Goal: Task Accomplishment & Management: Manage account settings

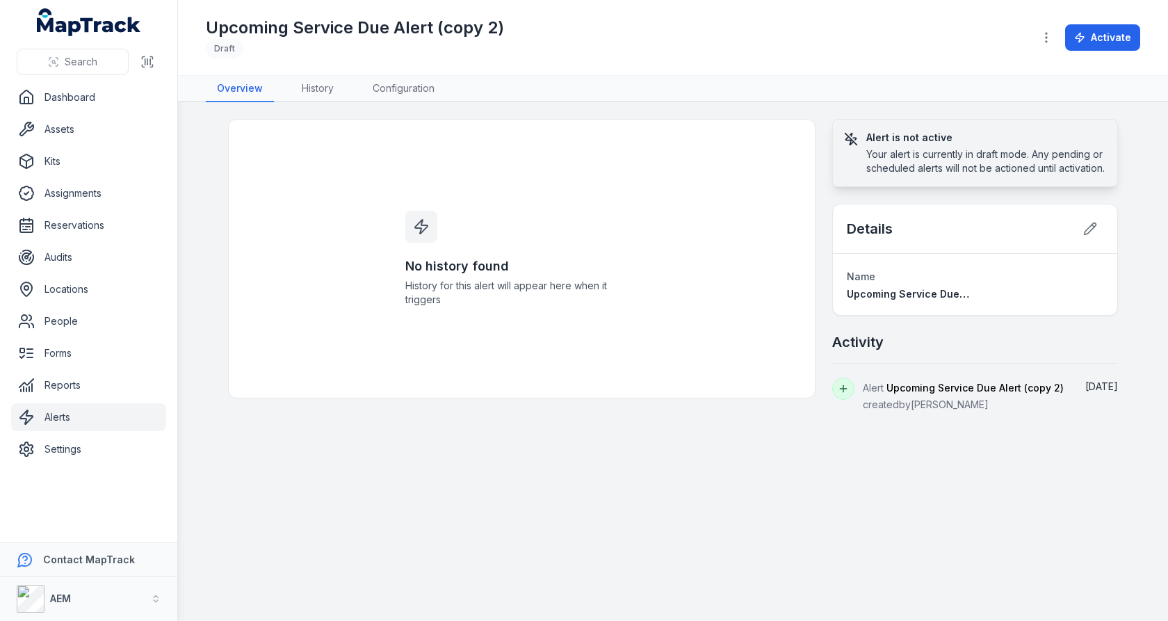
click at [398, 74] on header "Toggle Navigation Upcoming Service Due Alert (copy 2) Draft Activate" at bounding box center [673, 38] width 990 height 76
click at [399, 86] on link "Configuration" at bounding box center [404, 89] width 84 height 26
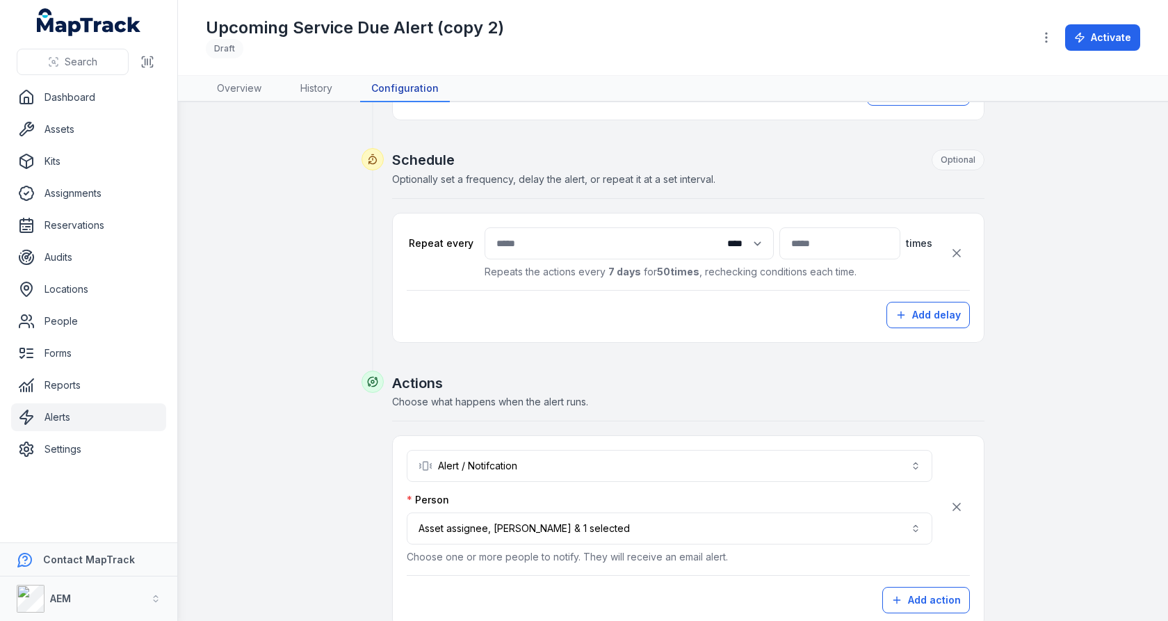
scroll to position [392, 0]
click at [605, 172] on span "Optionally set a frequency, delay the alert, or repeat it at a set interval." at bounding box center [553, 178] width 323 height 12
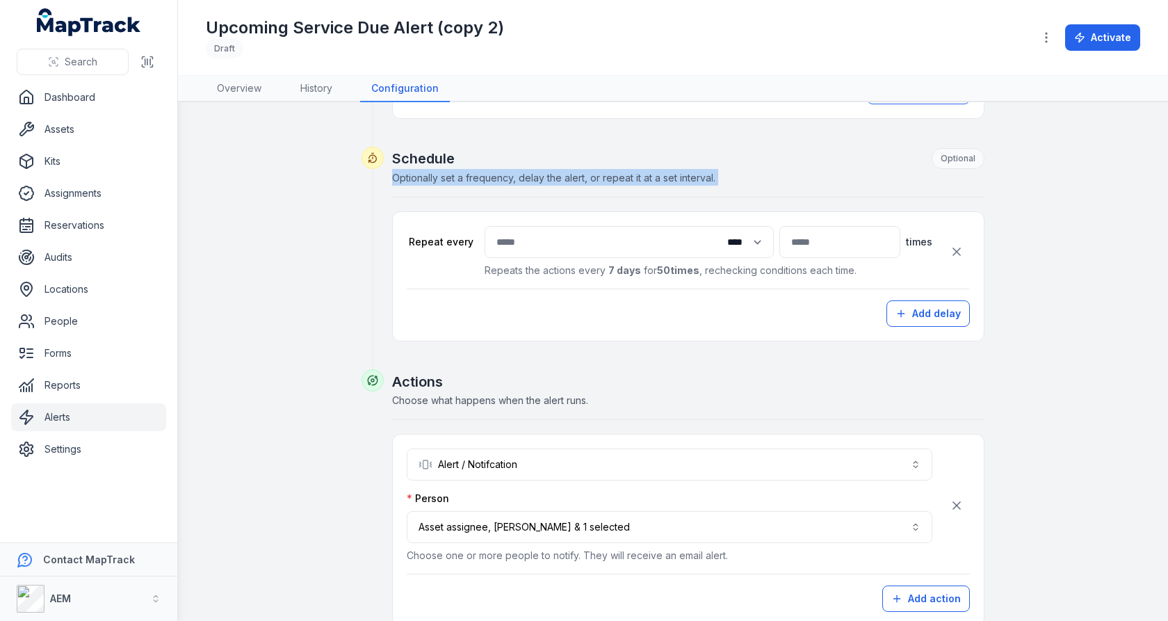
click at [605, 172] on span "Optionally set a frequency, delay the alert, or repeat it at a set interval." at bounding box center [553, 178] width 323 height 12
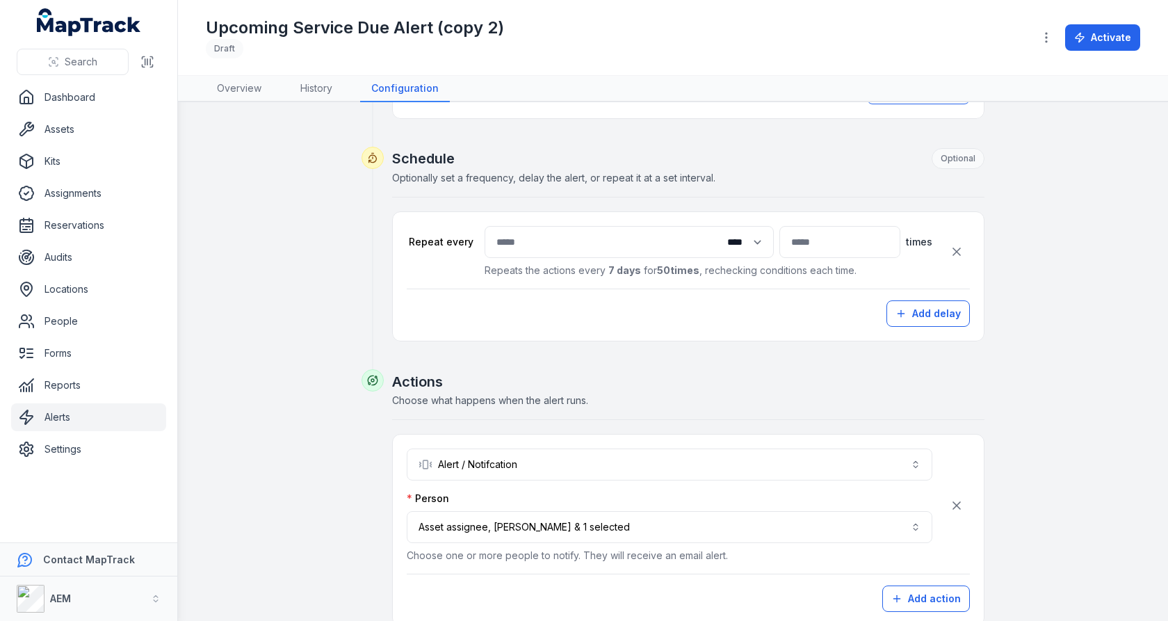
click at [673, 148] on h2 "Schedule Optional" at bounding box center [688, 158] width 593 height 21
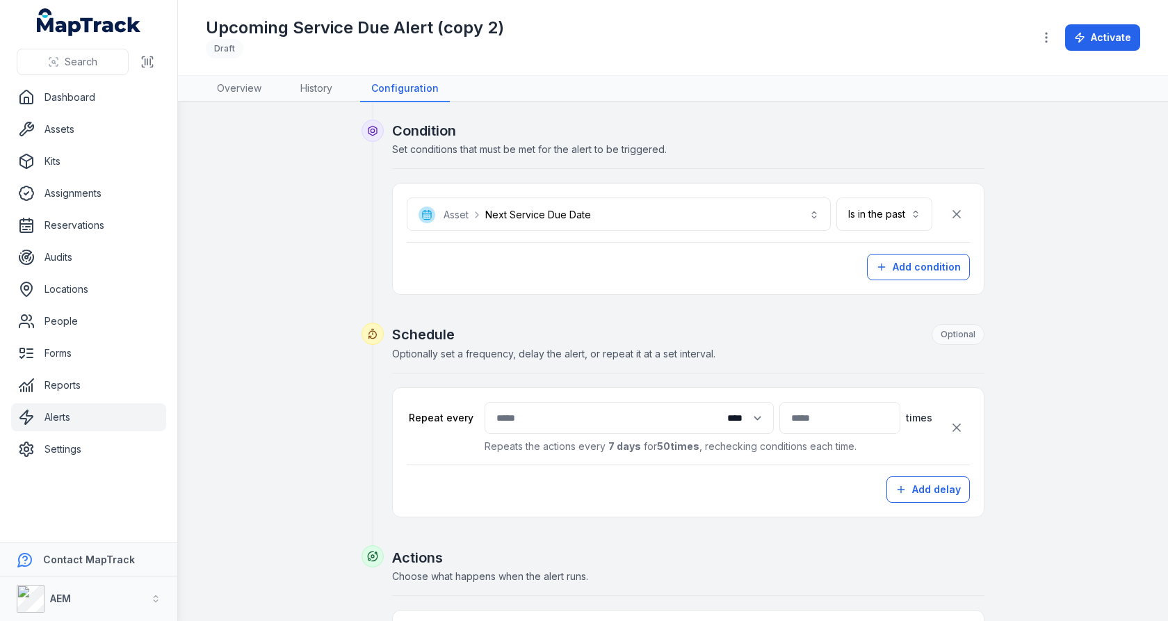
click at [613, 353] on span "Optionally set a frequency, delay the alert, or repeat it at a set interval." at bounding box center [553, 354] width 323 height 12
click at [471, 328] on h2 "Schedule Optional" at bounding box center [688, 334] width 593 height 21
click at [638, 348] on span "Optionally set a frequency, delay the alert, or repeat it at a set interval." at bounding box center [553, 354] width 323 height 12
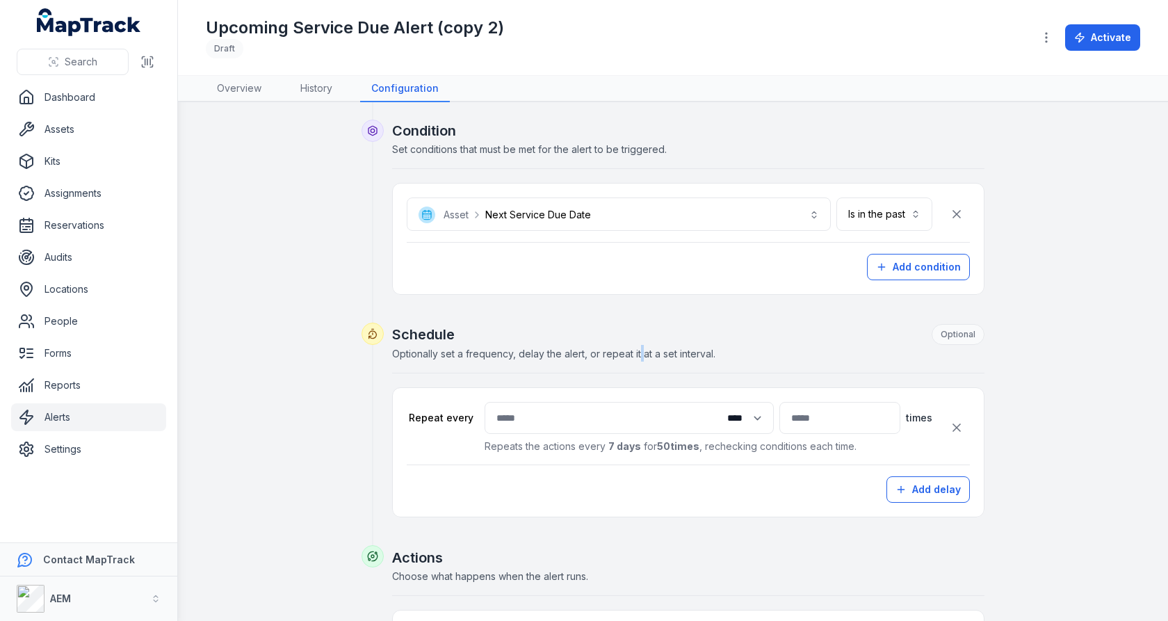
click at [638, 348] on span "Optionally set a frequency, delay the alert, or repeat it at a set interval." at bounding box center [553, 354] width 323 height 12
click at [762, 362] on div "Schedule Optional Optionally set a frequency, delay the alert, or repeat it at …" at bounding box center [688, 348] width 593 height 49
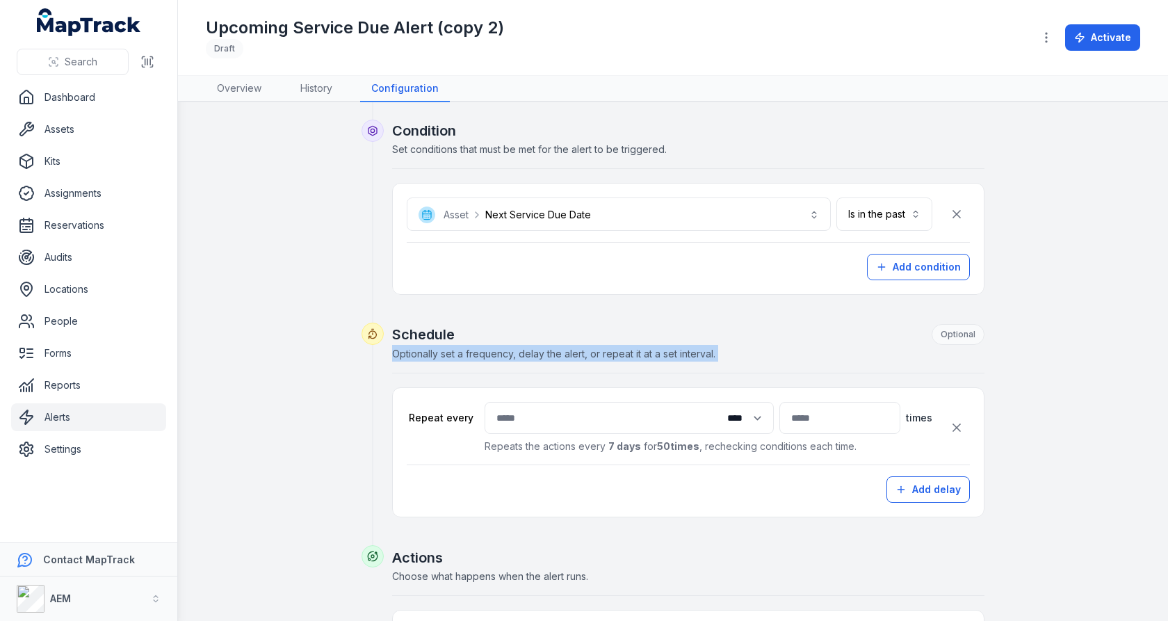
click at [771, 358] on div "Schedule Optional Optionally set a frequency, delay the alert, or repeat it at …" at bounding box center [688, 348] width 593 height 49
click at [693, 348] on span "Optionally set a frequency, delay the alert, or repeat it at a set interval." at bounding box center [553, 354] width 323 height 12
click at [785, 351] on div "Schedule Optional Optionally set a frequency, delay the alert, or repeat it at …" at bounding box center [688, 348] width 593 height 49
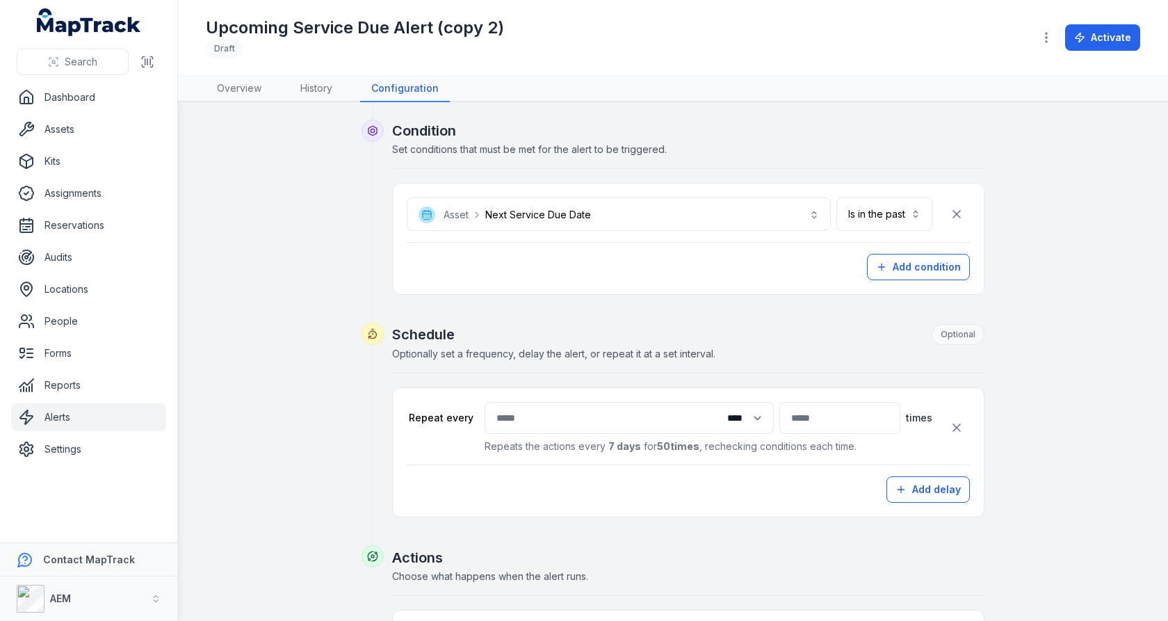
click at [785, 351] on div "Schedule Optional Optionally set a frequency, delay the alert, or repeat it at …" at bounding box center [688, 348] width 593 height 49
click at [659, 355] on div "Schedule Optional Optionally set a frequency, delay the alert, or repeat it at …" at bounding box center [688, 348] width 593 height 49
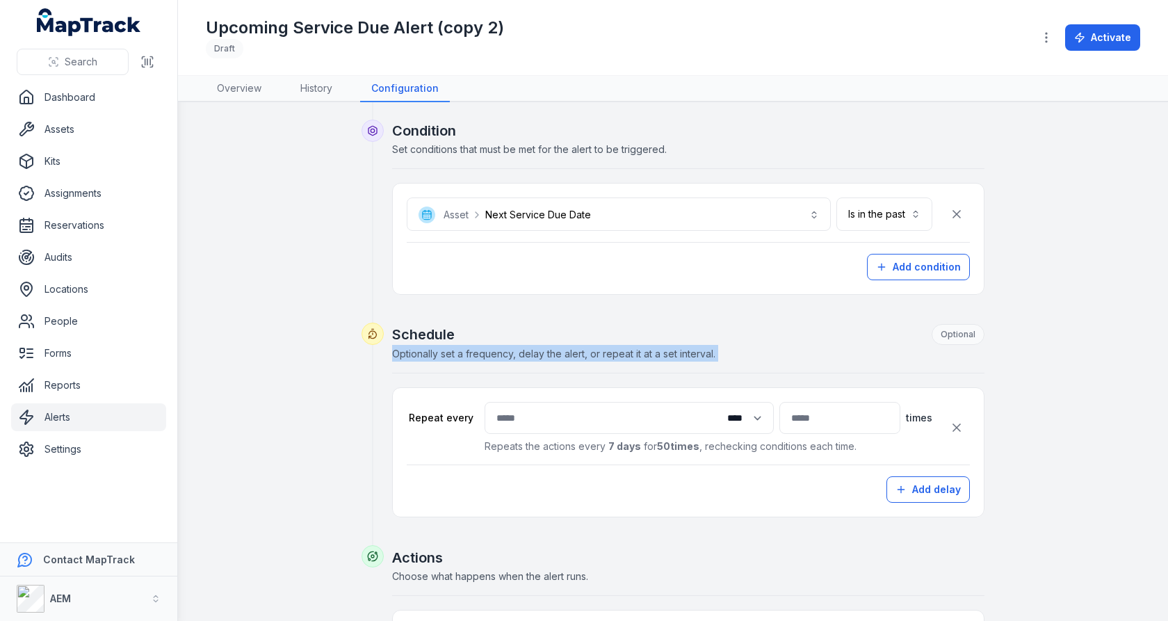
click at [659, 355] on div "Schedule Optional Optionally set a frequency, delay the alert, or repeat it at …" at bounding box center [688, 348] width 593 height 49
click at [953, 424] on icon "button" at bounding box center [957, 428] width 14 height 14
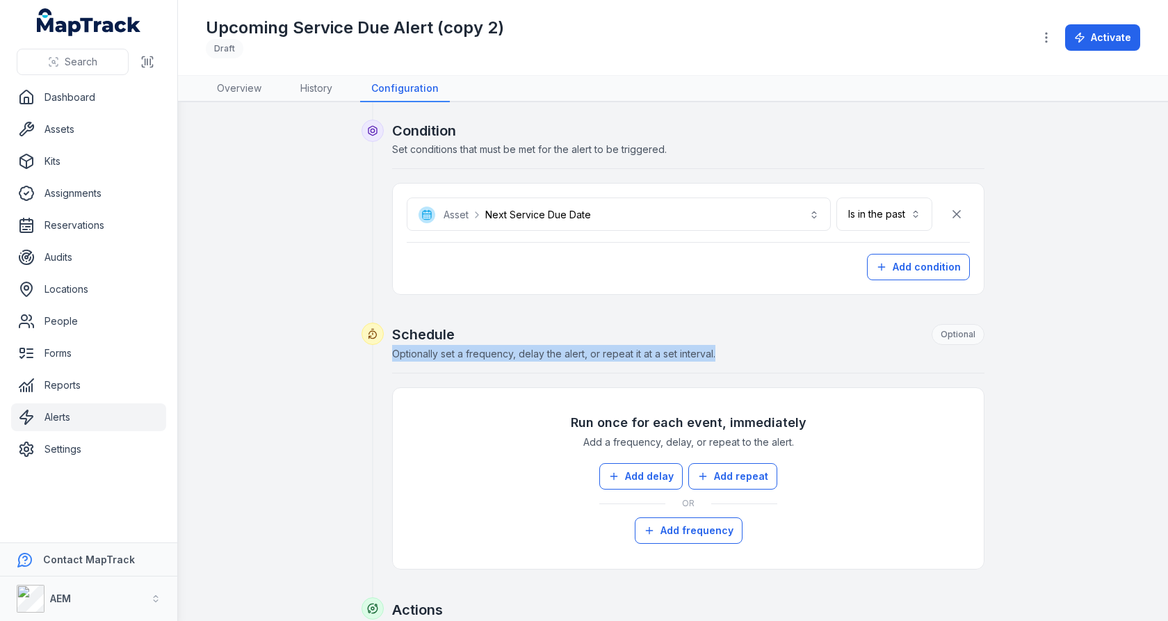
click at [683, 355] on div "Schedule Optional Optionally set a frequency, delay the alert, or repeat it at …" at bounding box center [688, 348] width 593 height 49
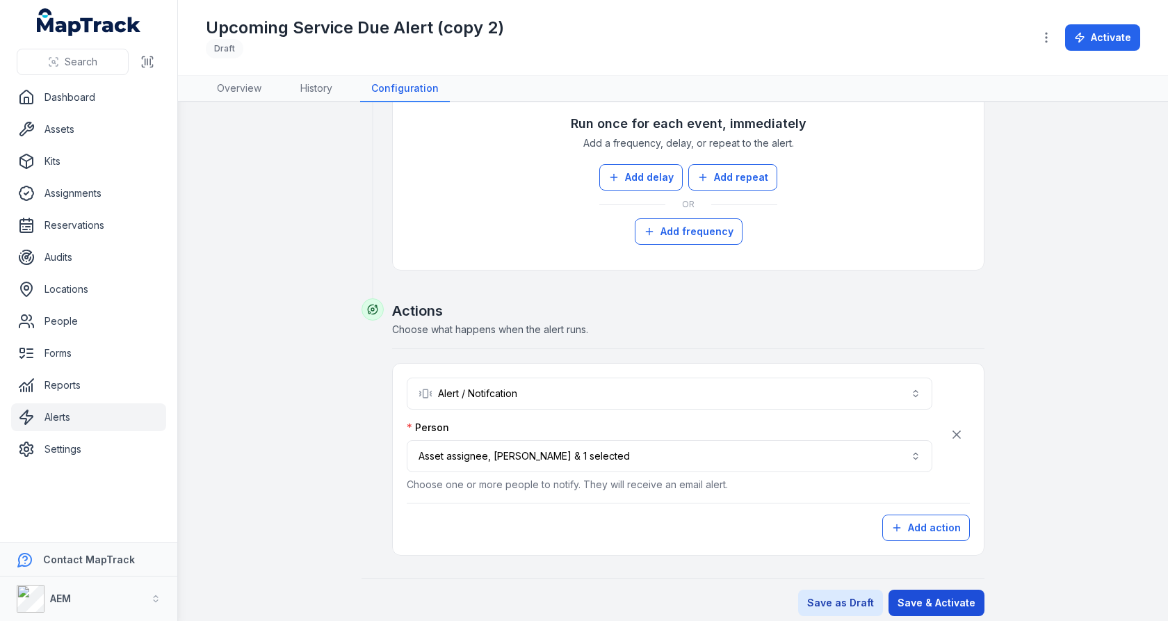
click at [936, 590] on button "Save & Activate" at bounding box center [937, 603] width 96 height 26
click at [1054, 392] on div "**********" at bounding box center [673, 110] width 935 height 1012
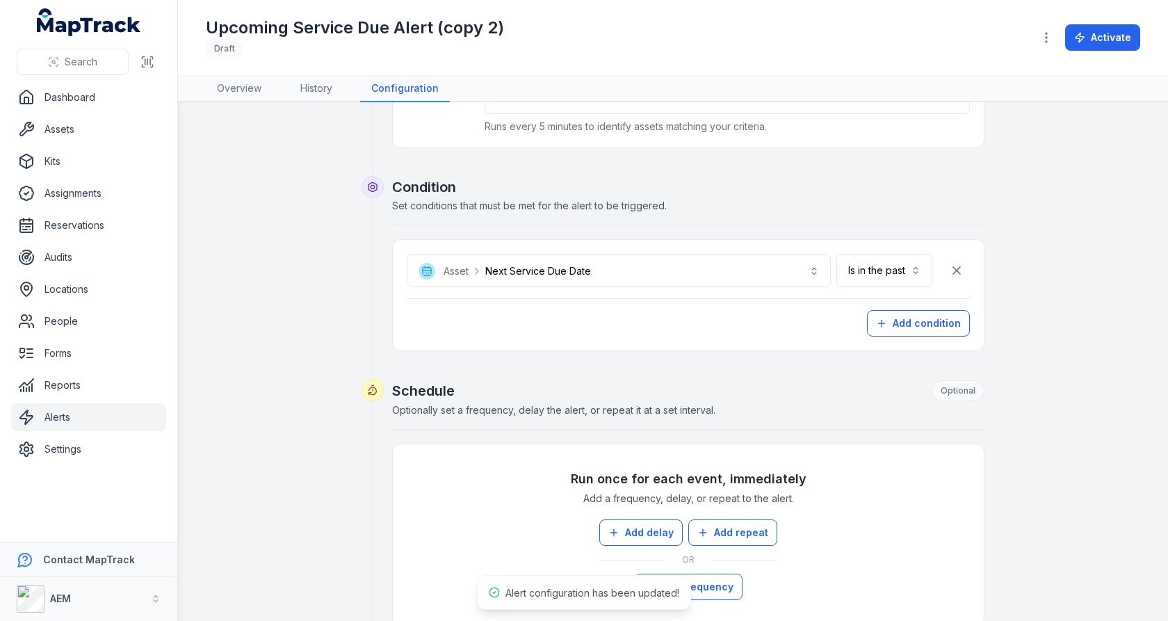
scroll to position [25, 0]
